Goal: Find specific page/section: Find specific page/section

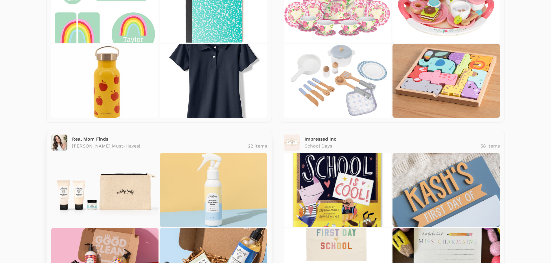
scroll to position [145, 0]
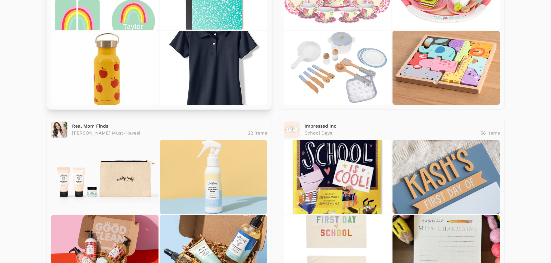
click at [181, 96] on img at bounding box center [213, 68] width 107 height 74
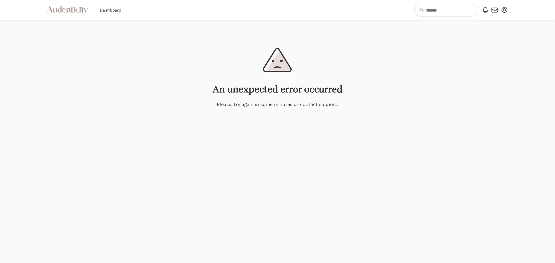
drag, startPoint x: 236, startPoint y: 117, endPoint x: 252, endPoint y: 113, distance: 16.8
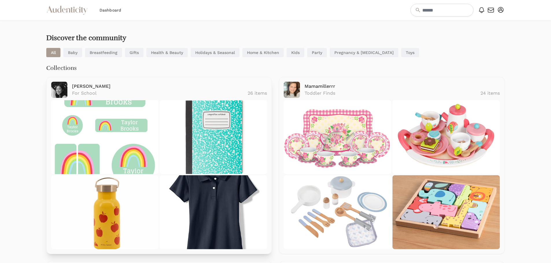
click at [73, 84] on link "Sabrina" at bounding box center [91, 86] width 38 height 5
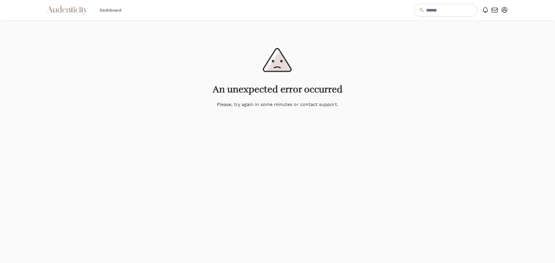
drag, startPoint x: 88, startPoint y: 71, endPoint x: 94, endPoint y: 67, distance: 6.7
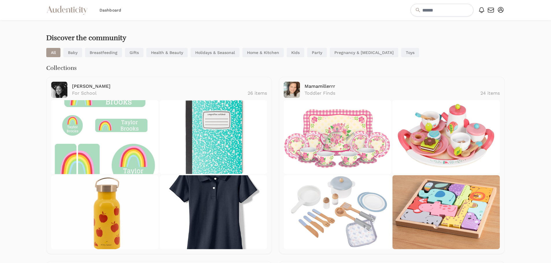
click at [70, 51] on link "Baby" at bounding box center [72, 52] width 19 height 9
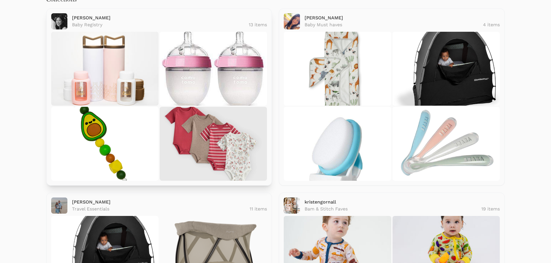
scroll to position [58, 0]
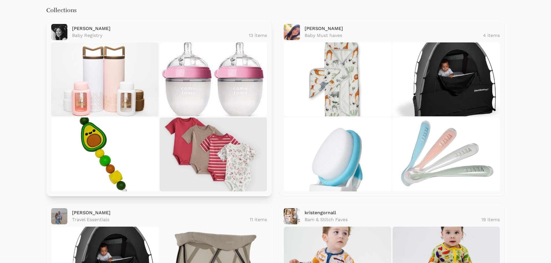
click at [237, 100] on img at bounding box center [213, 80] width 107 height 74
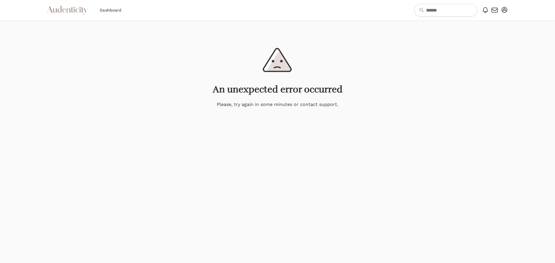
click at [235, 99] on div "An unexpected error occurred Please, try again in some minutes or contact suppo…" at bounding box center [277, 78] width 555 height 60
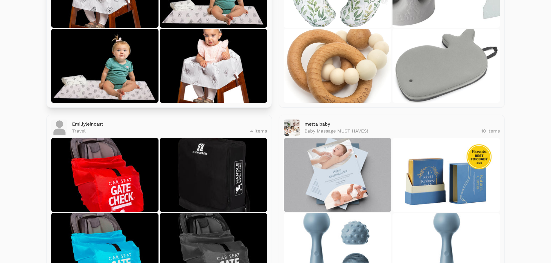
scroll to position [662, 0]
